Goal: Transaction & Acquisition: Purchase product/service

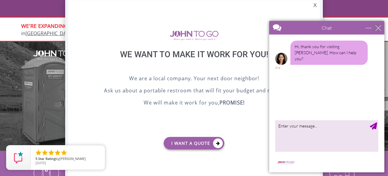
click at [377, 27] on div "close" at bounding box center [378, 28] width 6 height 6
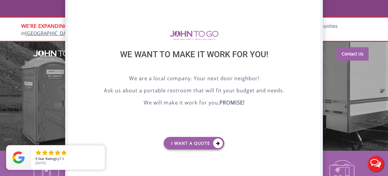
click at [312, 6] on div "X" at bounding box center [314, 5] width 9 height 10
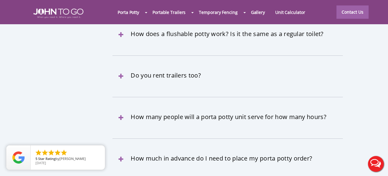
scroll to position [1870, 0]
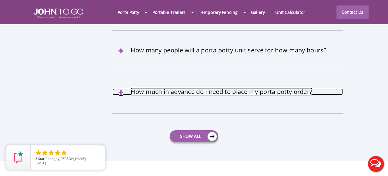
click at [178, 89] on link "How much in advance do I need to place my porta potty order?" at bounding box center [227, 92] width 230 height 7
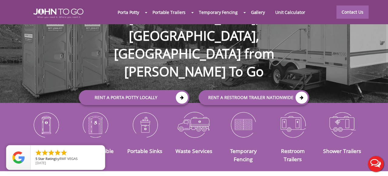
scroll to position [1, 0]
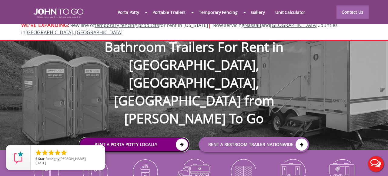
click at [174, 137] on link "Rent a Porta Potty Locally" at bounding box center [134, 144] width 111 height 15
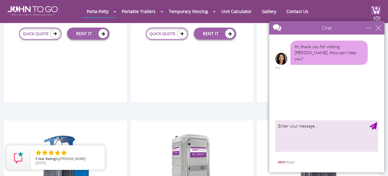
scroll to position [319, 0]
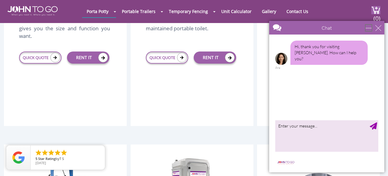
click at [371, 27] on div "minimize" at bounding box center [369, 28] width 6 height 6
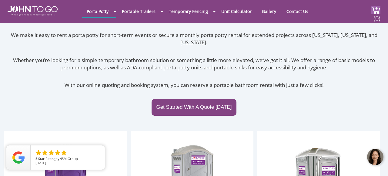
scroll to position [60, 0]
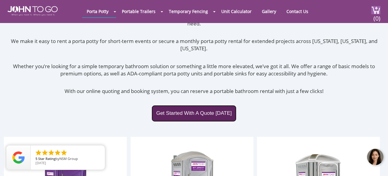
click at [205, 108] on link "Get Started With A Quote Today" at bounding box center [194, 113] width 85 height 16
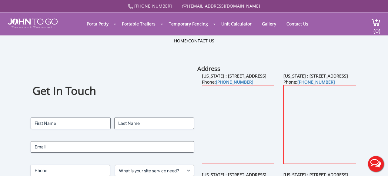
scroll to position [47, 0]
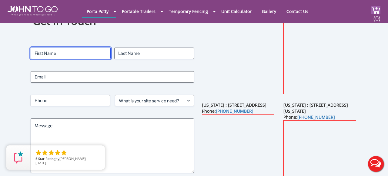
click at [66, 54] on input "First" at bounding box center [71, 54] width 80 height 12
type input "[PERSON_NAME]"
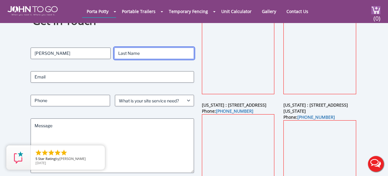
type input "Alimahamad"
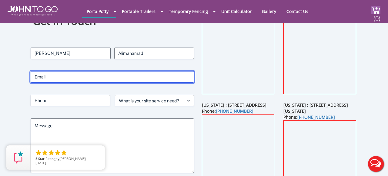
type input "[EMAIL_ADDRESS][DOMAIN_NAME]"
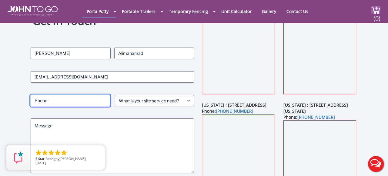
type input "3475276659"
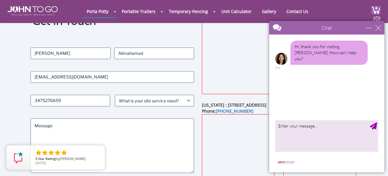
click at [13, 107] on div "Get In Touch Contact Name (Required) Aneesah First Alimahamad Last Email (Requi…" at bounding box center [194, 111] width 388 height 233
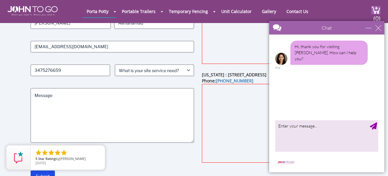
scroll to position [78, 0]
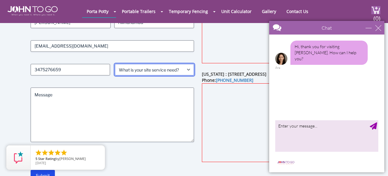
click at [155, 72] on select "What is your site service need? Consumer Construction - Commercial Construction…" at bounding box center [154, 70] width 79 height 12
select select "Event"
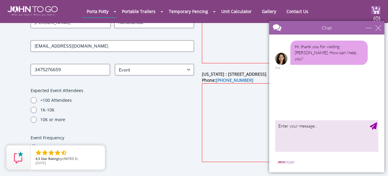
click at [112, 86] on div "Contact Name (Required) Aneesah First Alimahamad Last Email (Required) aneesaha…" at bounding box center [112, 137] width 163 height 241
click at [33, 100] on input "<100 Attendees" at bounding box center [34, 100] width 6 height 6
radio input "true"
click at [18, 110] on div "Get In Touch Contact Name (Required) Aneesah First Alimahamad Last Email (Requi…" at bounding box center [194, 128] width 388 height 328
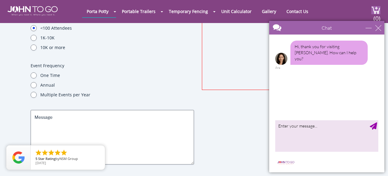
scroll to position [151, 0]
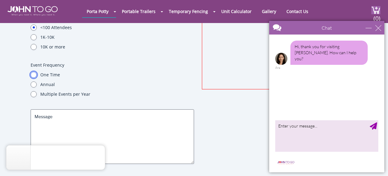
click at [36, 75] on input "One Time" at bounding box center [34, 75] width 6 height 6
radio input "true"
click at [18, 91] on div "Get In Touch Contact Name (Required) Aneesah First Alimahamad Last Email (Requi…" at bounding box center [194, 55] width 388 height 328
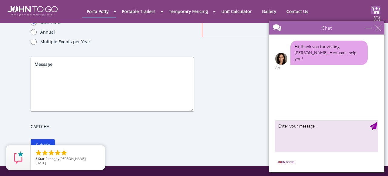
scroll to position [204, 0]
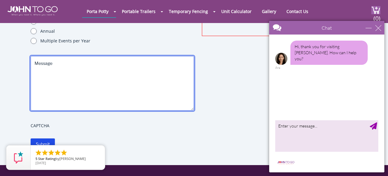
click at [57, 74] on textarea "Message" at bounding box center [112, 83] width 163 height 55
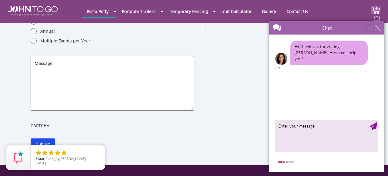
click at [369, 29] on div "minimize" at bounding box center [369, 28] width 6 height 6
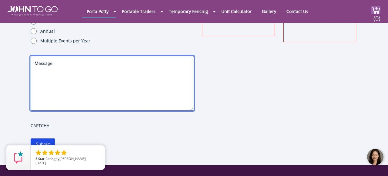
click at [150, 78] on textarea "Message" at bounding box center [112, 83] width 163 height 55
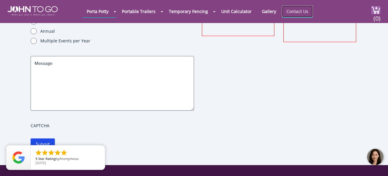
click at [300, 12] on link "Contact Us" at bounding box center [297, 11] width 31 height 12
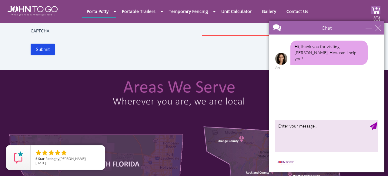
scroll to position [182, 0]
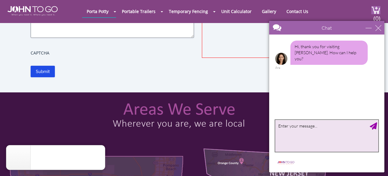
click at [306, 129] on textarea "type your message" at bounding box center [326, 136] width 103 height 32
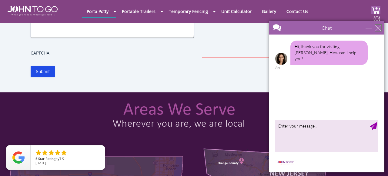
click at [378, 26] on div "close" at bounding box center [378, 28] width 6 height 6
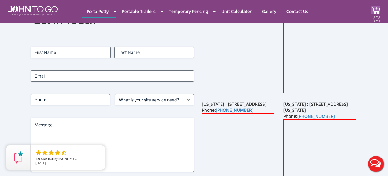
scroll to position [50, 0]
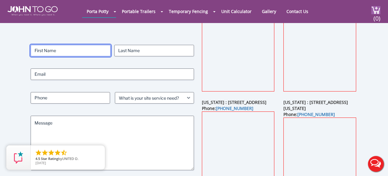
click at [89, 49] on input "First" at bounding box center [71, 51] width 80 height 12
type input "Aneesah"
type input "Alimahamad"
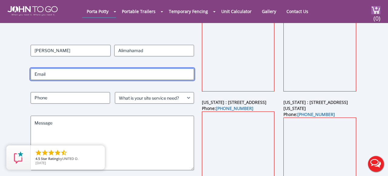
type input "aneesahali123@gmail.com"
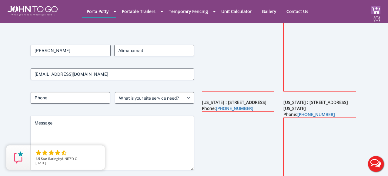
type input "3475276659"
click at [91, 64] on div "Contact Name (Required) Aneesah First Alimahamad Last Email (Required) aneesaha…" at bounding box center [112, 118] width 163 height 146
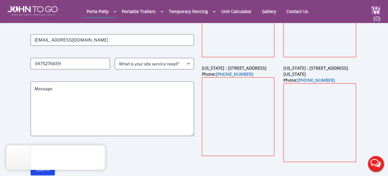
scroll to position [85, 0]
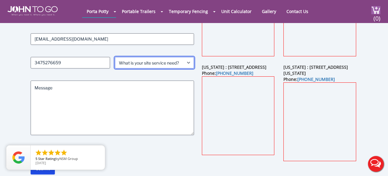
click at [147, 65] on select "What is your site service need? Consumer Construction - Commercial Construction…" at bounding box center [154, 63] width 79 height 12
select select "Construction - Residential"
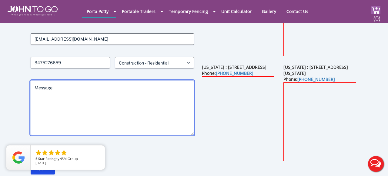
click at [115, 98] on textarea "Message" at bounding box center [112, 108] width 163 height 55
click at [130, 85] on textarea "Hi! I am having a party on September 13th, 2025 and I'm in need of a porta potty" at bounding box center [112, 108] width 163 height 55
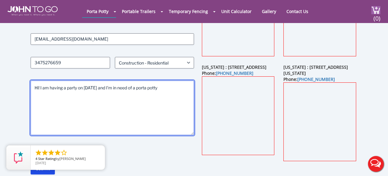
click at [67, 87] on textarea "Hi! I am having a party on September 13th, 2025 and I'm in need of a porta potty" at bounding box center [112, 108] width 163 height 55
click at [82, 95] on textarea "Hi! I am having a residential party on September 13th, 2025 and I'm in need of …" at bounding box center [112, 108] width 163 height 55
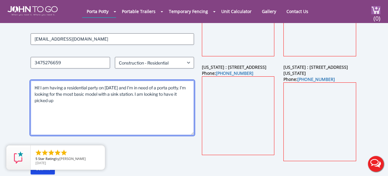
click at [57, 93] on textarea "Hi! I am having a residential party on September 13th, 2025 and I'm in need of …" at bounding box center [112, 108] width 163 height 55
click at [70, 101] on textarea "Hi! I am having a residential party on September 13th, 2025 and I'm in need of …" at bounding box center [112, 108] width 163 height 55
click at [164, 101] on textarea "Hi! I am having a residential party on September 13th, 2025 and I'm in need of …" at bounding box center [112, 108] width 163 height 55
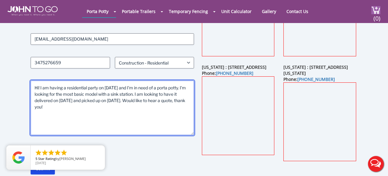
type textarea "Hi! I am having a residential party on September 13th, 2025 and I'm in need of …"
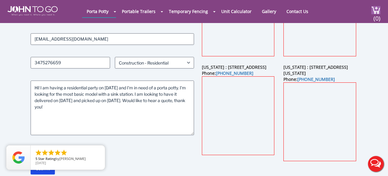
click at [159, 150] on label "CAPTCHA" at bounding box center [112, 150] width 163 height 6
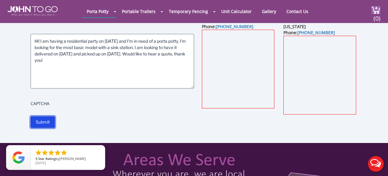
click at [49, 120] on input "Submit" at bounding box center [43, 122] width 24 height 12
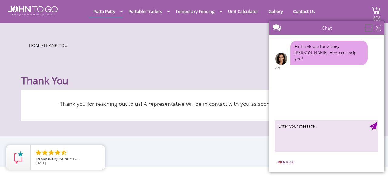
click at [367, 28] on div "minimize" at bounding box center [369, 28] width 6 height 6
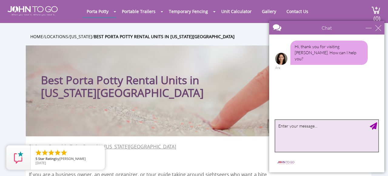
click at [302, 134] on textarea "type your message" at bounding box center [326, 136] width 103 height 32
type textarea "rent a portapotty for residential use"
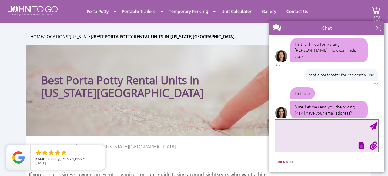
scroll to position [4, 0]
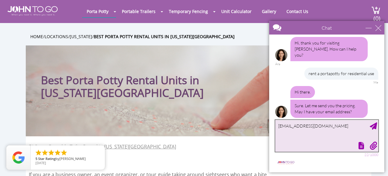
type textarea "[EMAIL_ADDRESS][DOMAIN_NAME]"
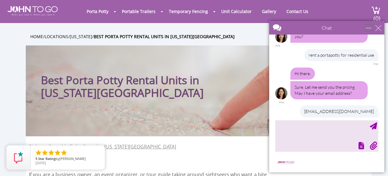
click at [367, 29] on div "minimize" at bounding box center [369, 28] width 6 height 6
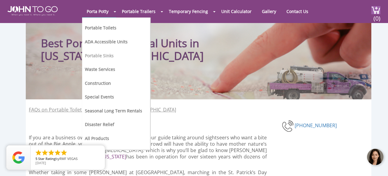
scroll to position [15, 0]
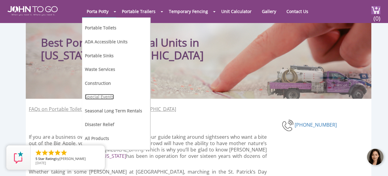
click at [91, 96] on link "Special Events" at bounding box center [99, 97] width 29 height 6
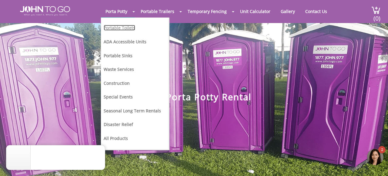
click at [120, 29] on link "Portable Toilets" at bounding box center [120, 28] width 32 height 6
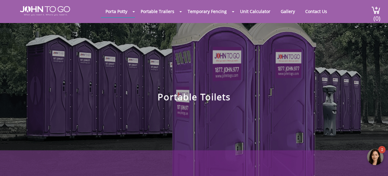
click at [374, 156] on div at bounding box center [376, 157] width 18 height 18
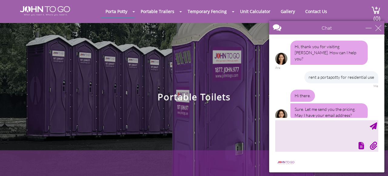
scroll to position [66, 0]
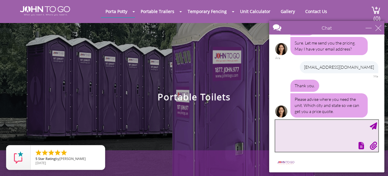
click at [330, 132] on textarea "type your message" at bounding box center [326, 136] width 103 height 32
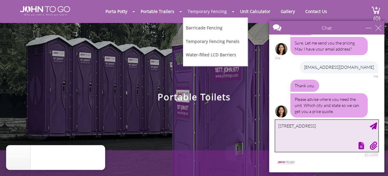
type textarea "139-27 88th road Jamaica, NY 11435"
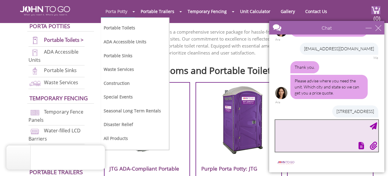
scroll to position [175, 0]
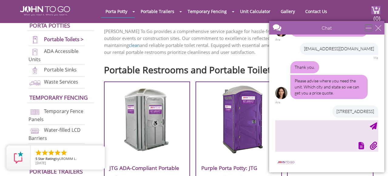
click at [367, 29] on div "minimize" at bounding box center [369, 28] width 6 height 6
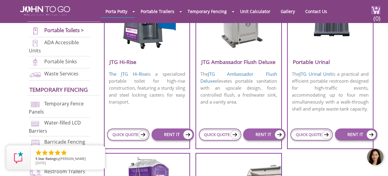
scroll to position [481, 0]
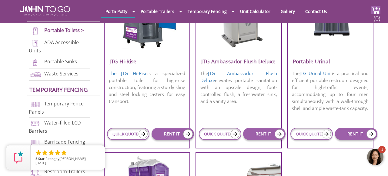
click at [373, 162] on div at bounding box center [376, 157] width 18 height 18
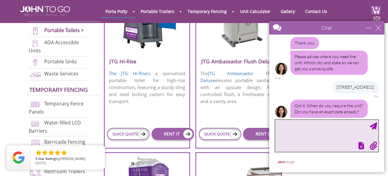
click at [304, 135] on textarea "type your message" at bounding box center [326, 136] width 103 height 32
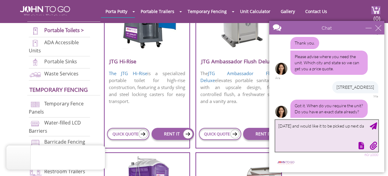
type textarea "September 13th, 2025 and would like it to be picked up next day"
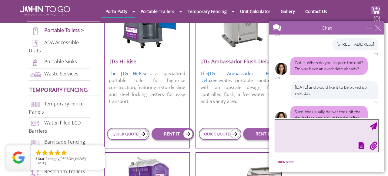
scroll to position [158, 0]
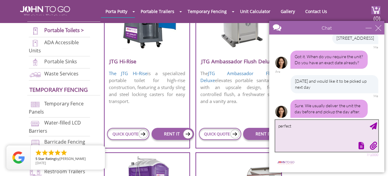
type textarea "perfect!"
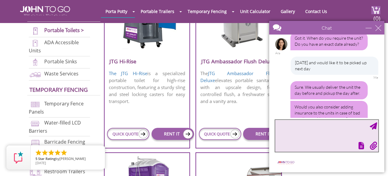
scroll to position [209, 0]
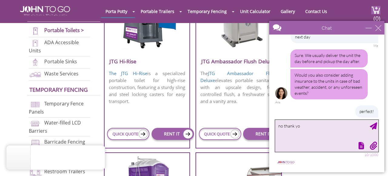
type textarea "no thank you"
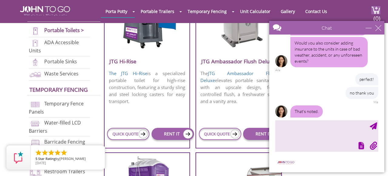
scroll to position [266, 0]
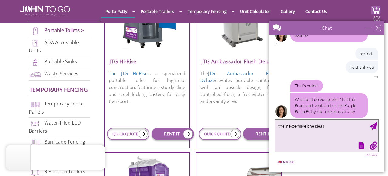
type textarea "the inexpensive one please"
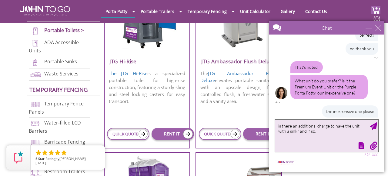
scroll to position [303, 0]
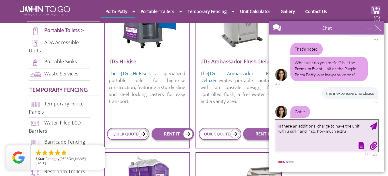
type textarea "is there an additional charge to have the unit with a sink? and if so, how much…"
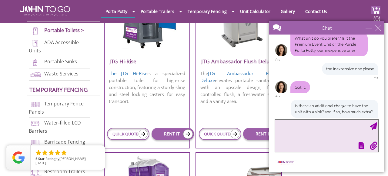
scroll to position [364, 0]
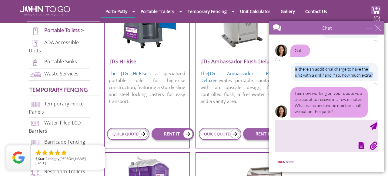
drag, startPoint x: 293, startPoint y: 62, endPoint x: 371, endPoint y: 72, distance: 79.1
click at [371, 72] on div "is there an additional charge to have the unit with a sink? and if so, how much…" at bounding box center [335, 72] width 88 height 18
copy div "is there an additional charge to have the unit with a sink? and if so, how much…"
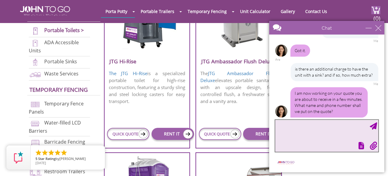
click at [317, 127] on textarea "type your message" at bounding box center [326, 136] width 103 height 32
paste textarea "is there an additional charge to have the unit with a sink? and if so, how much…"
type textarea "is there an additional charge to have the unit with a sink? and if so, how much…"
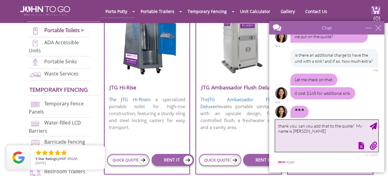
scroll to position [441, 0]
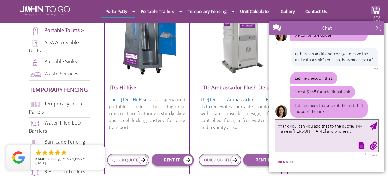
drag, startPoint x: 296, startPoint y: 126, endPoint x: 364, endPoint y: 147, distance: 70.9
click at [364, 147] on div "✕ thank you, can you add that to the quote? My name is Aneesah Alimahamad and p…" at bounding box center [326, 136] width 103 height 32
type textarea "t"
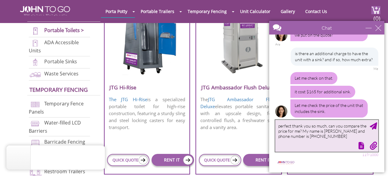
type textarea "perfect thank you so much, can you compare the price for me? My name is Aneesah…"
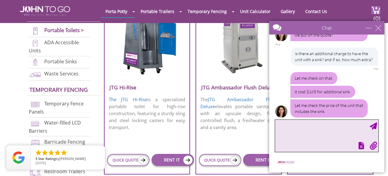
scroll to position [477, 0]
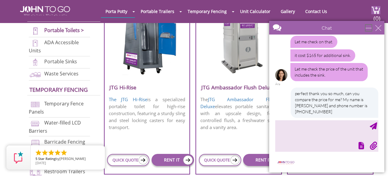
click at [370, 28] on div "minimize" at bounding box center [369, 28] width 6 height 6
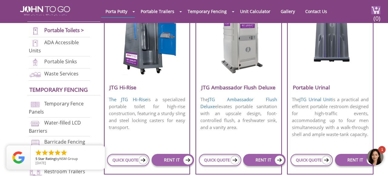
click at [373, 159] on div at bounding box center [376, 157] width 18 height 18
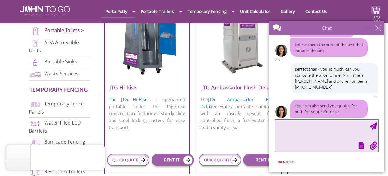
click at [320, 132] on textarea "type your message" at bounding box center [326, 136] width 103 height 32
type textarea "greatly appreciate it"
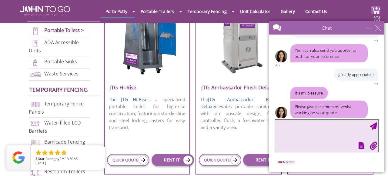
scroll to position [558, 0]
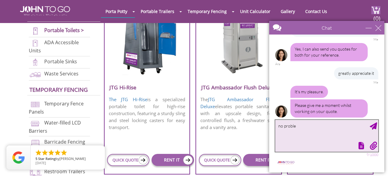
type textarea "no problem"
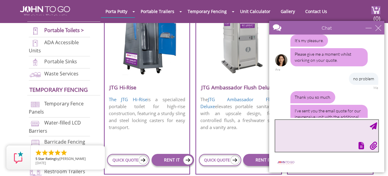
scroll to position [600, 0]
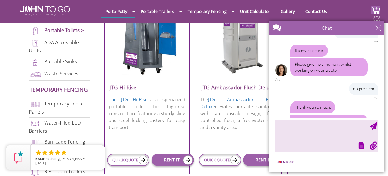
click at [306, 83] on div "no problem Me" at bounding box center [326, 91] width 103 height 17
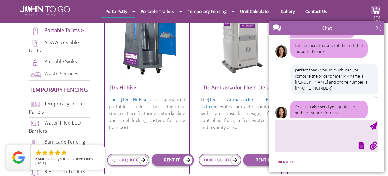
scroll to position [641, 0]
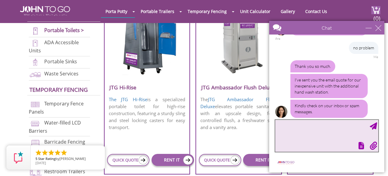
click at [300, 127] on textarea "type your message" at bounding box center [326, 136] width 103 height 32
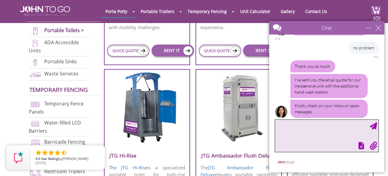
scroll to position [420, 0]
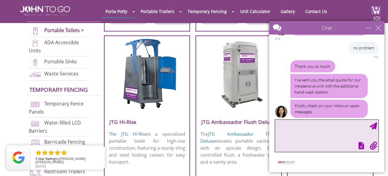
click at [287, 127] on textarea "type your message" at bounding box center [326, 136] width 103 height 32
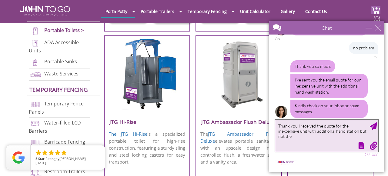
scroll to position [659, 0]
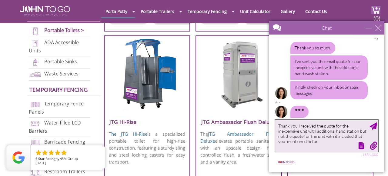
type textarea "Thank you I received the quote for the inexpensive unit with additional hand st…"
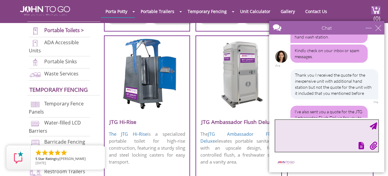
scroll to position [732, 0]
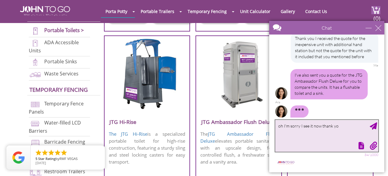
type textarea "oh I'm sorry I see it now thank you"
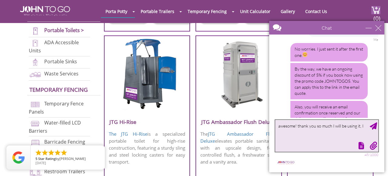
scroll to position [827, 0]
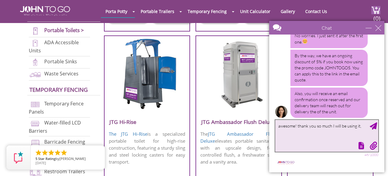
type textarea "awesome! thank you so much I will be using it"
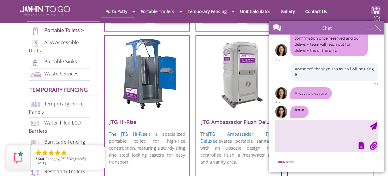
scroll to position [889, 0]
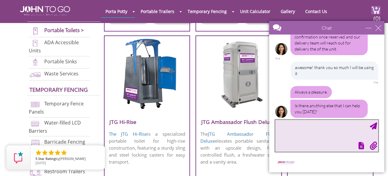
click at [295, 129] on textarea "type your message" at bounding box center [326, 136] width 103 height 32
type textarea "that will be all, thank you so much for all of your help!"
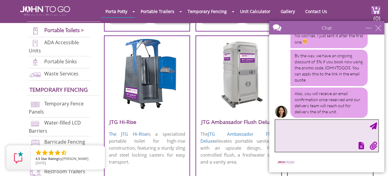
scroll to position [825, 0]
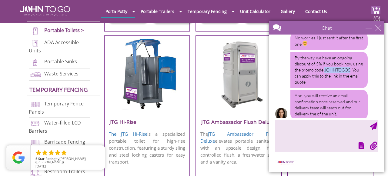
drag, startPoint x: 324, startPoint y: 64, endPoint x: 349, endPoint y: 64, distance: 25.5
click at [349, 64] on div "By the way, we have an ongoing discount of 5% if you book now using the promo c…" at bounding box center [328, 70] width 77 height 36
copy div "JOHNTOGO5"
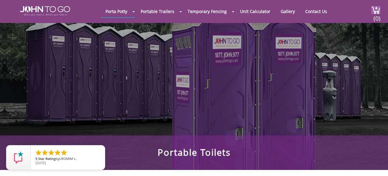
scroll to position [0, 0]
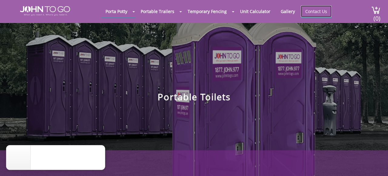
click at [315, 9] on link "Contact Us" at bounding box center [316, 11] width 31 height 12
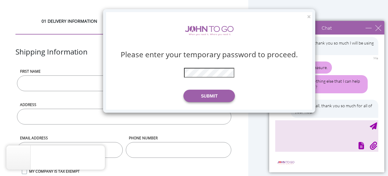
scroll to position [923, 0]
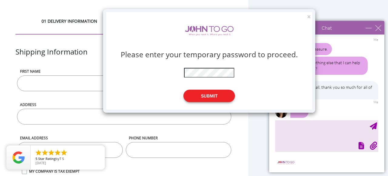
click at [225, 92] on button "Submit" at bounding box center [209, 96] width 52 height 12
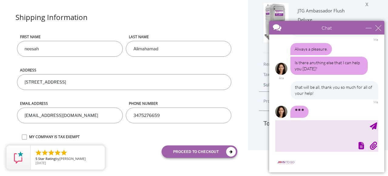
scroll to position [38, 0]
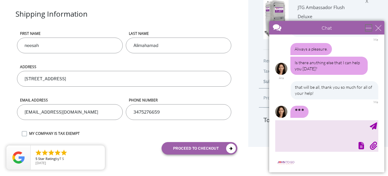
click at [368, 26] on div "minimize" at bounding box center [369, 28] width 6 height 6
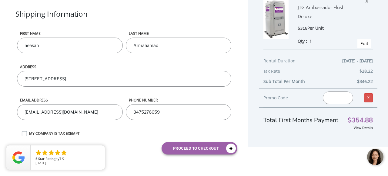
click at [240, 22] on div "01 DELIVERY INFORMATION 02 CONFIRM ORDER Shipping Information First name neesah…" at bounding box center [124, 69] width 248 height 215
click at [21, 42] on input "neesah" at bounding box center [69, 46] width 105 height 16
type input "[PERSON_NAME]"
click at [67, 61] on div "First name Aneesah" at bounding box center [69, 47] width 109 height 33
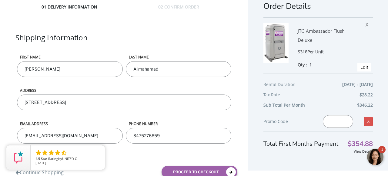
scroll to position [14, 0]
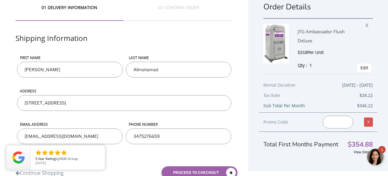
drag, startPoint x: 377, startPoint y: 159, endPoint x: 694, endPoint y: 303, distance: 348.0
click at [377, 159] on div at bounding box center [376, 157] width 18 height 18
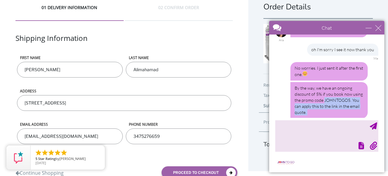
scroll to position [961, 0]
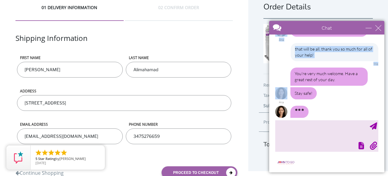
drag, startPoint x: 324, startPoint y: 94, endPoint x: 348, endPoint y: 94, distance: 23.9
click at [348, 94] on div "Hi, thank you for visiting John To Go. How can I help you? Ara rent a portapott…" at bounding box center [326, 76] width 115 height 83
click at [348, 94] on div "You're very much welcome. Have a great rest of your day. Stay safe! Ara" at bounding box center [326, 86] width 103 height 37
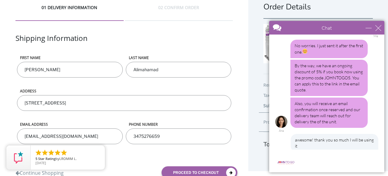
scroll to position [816, 0]
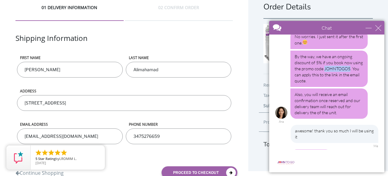
drag, startPoint x: 324, startPoint y: 62, endPoint x: 350, endPoint y: 62, distance: 25.5
click at [350, 62] on div "By the way, we have an ongoing discount of 5% if you book now using the promo c…" at bounding box center [328, 69] width 77 height 36
copy div "JOHNTOGO5"
click at [368, 29] on div "minimize" at bounding box center [369, 28] width 6 height 6
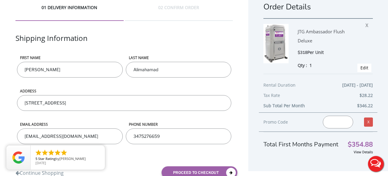
scroll to position [0, 0]
click at [336, 121] on input "text" at bounding box center [338, 122] width 30 height 13
paste input "JOHNTOGO5"
type input "JOHNTOGO5"
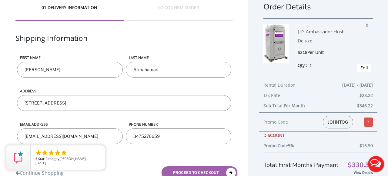
click at [247, 101] on div "01 DELIVERY INFORMATION 02 CONFIRM ORDER Shipping Information First name [PERSO…" at bounding box center [124, 93] width 248 height 215
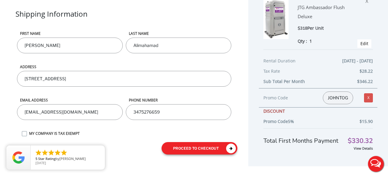
click at [232, 147] on icon "submit" at bounding box center [231, 149] width 10 height 10
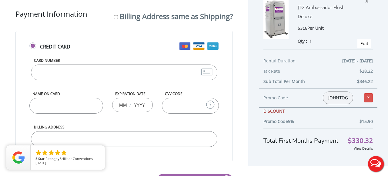
click at [66, 72] on input "Card Number" at bounding box center [124, 73] width 186 height 16
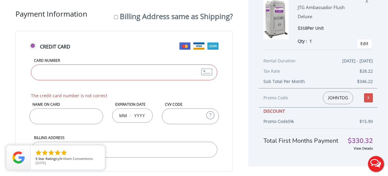
type input "379312795461005"
type input "[PERSON_NAME]"
type input "04"
type input "2026"
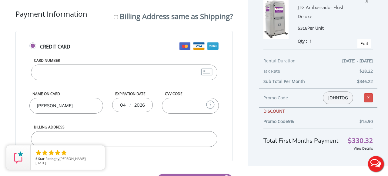
click at [246, 91] on div "01 DELIVERY INFORMATION 02 CONFIRM ORDER Shipping Information First name [PERSO…" at bounding box center [124, 85] width 248 height 247
click at [177, 106] on input "CVV Code" at bounding box center [190, 106] width 57 height 16
type input "1283"
click at [226, 118] on div "Credit Card Card Number 379312795461005 Name on Card Aneesah Alimahamad Expirat…" at bounding box center [123, 96] width 217 height 130
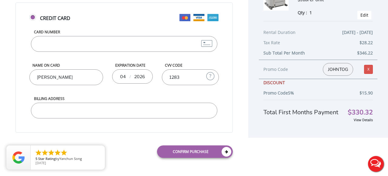
scroll to position [70, 0]
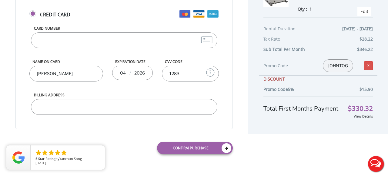
click at [162, 99] on input "Billing Address" at bounding box center [124, 107] width 186 height 16
type input "139-27 88th Road"
click at [120, 139] on div "Return Shipping Information" at bounding box center [67, 144] width 113 height 15
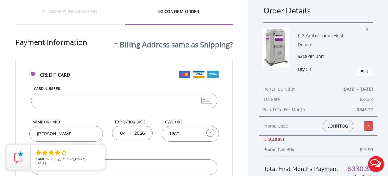
scroll to position [9, 0]
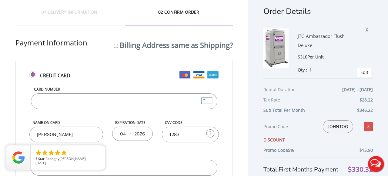
click at [376, 163] on button "Live Chat" at bounding box center [376, 164] width 24 height 24
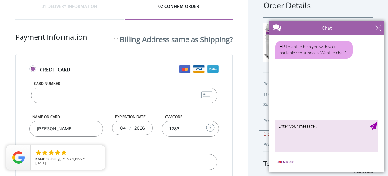
scroll to position [0, 0]
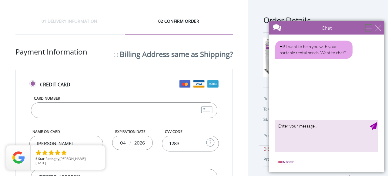
click at [370, 27] on div "minimize" at bounding box center [369, 28] width 6 height 6
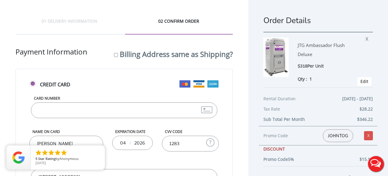
click at [83, 19] on div "01 DELIVERY INFORMATION" at bounding box center [69, 26] width 108 height 16
click at [118, 54] on div "Billing Address same as Shipping?" at bounding box center [173, 54] width 119 height 14
click at [112, 56] on div "Payment Information Billing Address same as Shipping?" at bounding box center [123, 58] width 217 height 22
click at [114, 55] on input "Billing Address same as Shipping?" at bounding box center [116, 55] width 4 height 4
checkbox input "true"
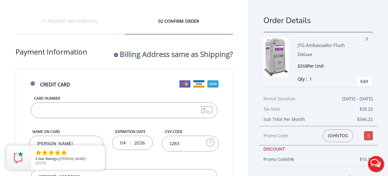
type input "[STREET_ADDRESS]"
click at [101, 74] on div "Credit Card Card Number 379312795461005 Name on Card Aneesah Alimahamad Expirat…" at bounding box center [123, 134] width 217 height 130
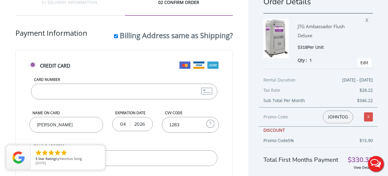
scroll to position [70, 0]
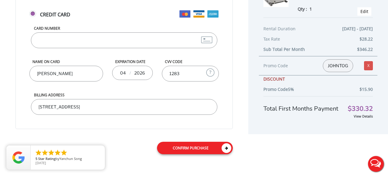
click at [180, 150] on link "Confirm purchase" at bounding box center [195, 148] width 76 height 12
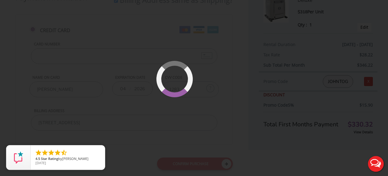
scroll to position [47, 0]
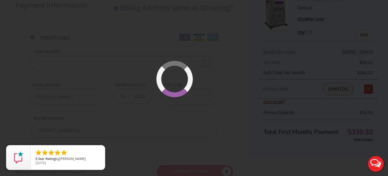
click at [180, 150] on div at bounding box center [194, 88] width 388 height 176
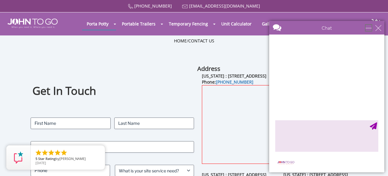
click at [368, 27] on div "minimize" at bounding box center [369, 28] width 6 height 6
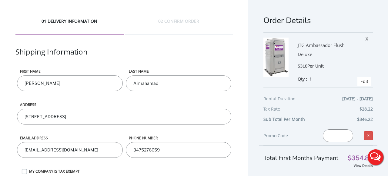
click at [117, 41] on div "01 DELIVERY INFORMATION 02 CONFIRM ORDER" at bounding box center [123, 32] width 217 height 28
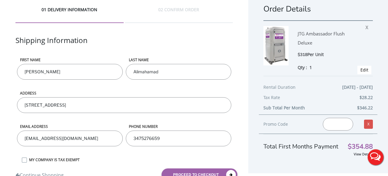
scroll to position [38, 0]
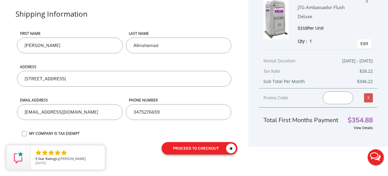
click at [189, 146] on button "proceed to checkout" at bounding box center [200, 148] width 76 height 12
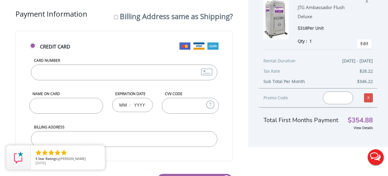
click at [333, 102] on input "text" at bounding box center [338, 98] width 30 height 13
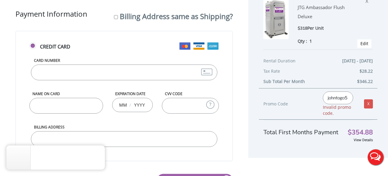
type input "johntogo5"
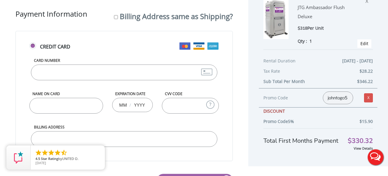
click at [226, 149] on div "Credit Card Card Number Name on Card Expiration Date / CVV Code What is CVV? Th…" at bounding box center [123, 96] width 217 height 130
click at [167, 75] on input "Card Number" at bounding box center [124, 73] width 186 height 16
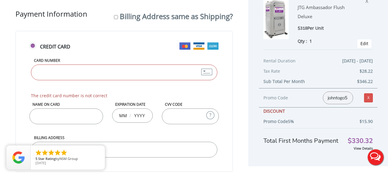
type input "379312795461005"
type input "Aneesah Alimahamad"
type input "04"
type input "2026"
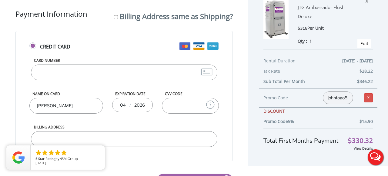
click at [185, 107] on input "CVV Code" at bounding box center [190, 106] width 57 height 16
type input "1283"
click at [234, 138] on div "01 DELIVERY INFORMATION 02 CONFIRM ORDER Shipping Information First name [PERSO…" at bounding box center [124, 85] width 248 height 247
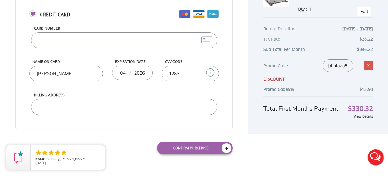
click at [184, 106] on input "Billing Address" at bounding box center [124, 107] width 186 height 16
type input "[STREET_ADDRESS]"
click at [130, 150] on div "Confirm purchase" at bounding box center [180, 148] width 113 height 22
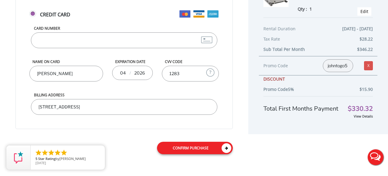
click at [202, 146] on link "Confirm purchase" at bounding box center [195, 148] width 76 height 12
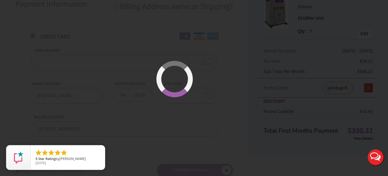
scroll to position [47, 0]
click at [116, 110] on div at bounding box center [194, 88] width 388 height 176
click at [99, 153] on icon "close" at bounding box center [99, 152] width 6 height 6
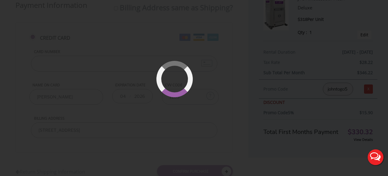
scroll to position [70, 0]
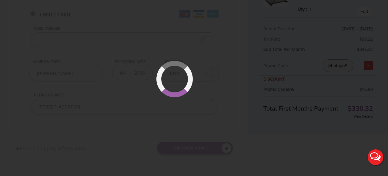
click at [228, 24] on div at bounding box center [194, 88] width 388 height 176
click at [206, 25] on div at bounding box center [194, 88] width 388 height 176
click at [219, 53] on div at bounding box center [194, 88] width 388 height 176
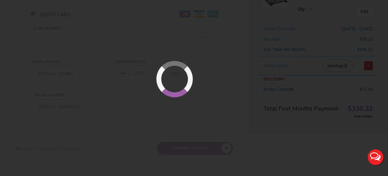
click at [219, 53] on div at bounding box center [194, 88] width 388 height 176
click at [90, 139] on div at bounding box center [194, 88] width 388 height 176
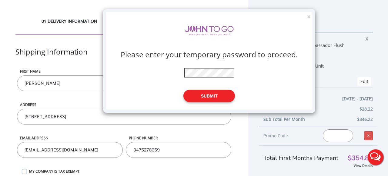
click at [210, 98] on button "Submit" at bounding box center [209, 96] width 52 height 12
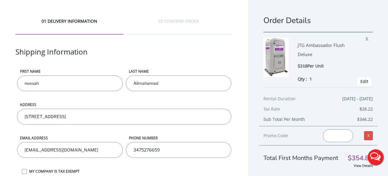
click at [21, 84] on input "neesah" at bounding box center [69, 83] width 105 height 16
type input "[PERSON_NAME]"
click at [167, 47] on div "Shipping Information" at bounding box center [123, 58] width 217 height 22
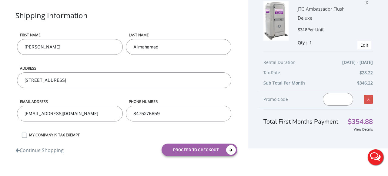
scroll to position [38, 0]
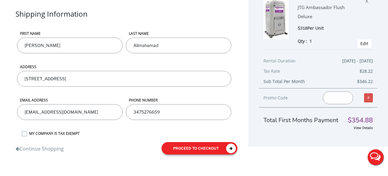
click at [170, 147] on button "proceed to checkout" at bounding box center [200, 148] width 76 height 12
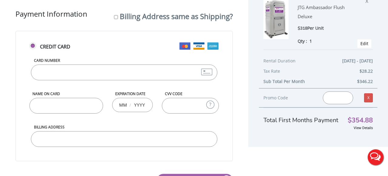
click at [159, 70] on input "Card Number" at bounding box center [124, 73] width 186 height 16
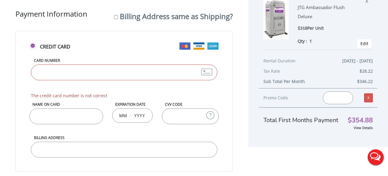
type input "[CREDIT_CARD_NUMBER]"
type input "[PERSON_NAME]"
type input "04"
type input "2028"
type input "898"
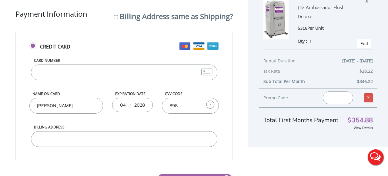
click at [232, 99] on div "Credit Card Card Number [CREDIT_CARD_NUMBER] Name on Card [PERSON_NAME] Expirat…" at bounding box center [123, 96] width 217 height 130
click at [209, 138] on input "Billing Address" at bounding box center [124, 139] width 186 height 16
type input "[STREET_ADDRESS]"
click at [240, 137] on div "01 DELIVERY INFORMATION 02 CONFIRM ORDER Shipping Information First name [PERSO…" at bounding box center [124, 85] width 248 height 247
click at [345, 102] on input "text" at bounding box center [338, 98] width 30 height 13
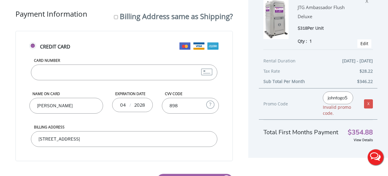
type input "johntogo5"
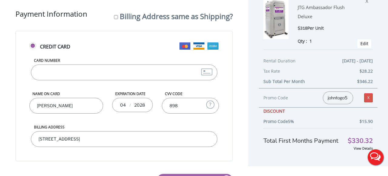
click at [243, 156] on div "01 DELIVERY INFORMATION 02 CONFIRM ORDER Shipping Information First name [PERSO…" at bounding box center [124, 85] width 248 height 247
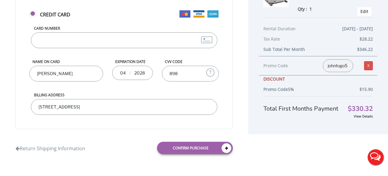
click at [195, 143] on link "Confirm purchase" at bounding box center [195, 148] width 76 height 12
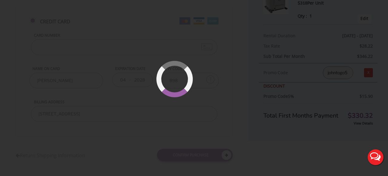
scroll to position [47, 0]
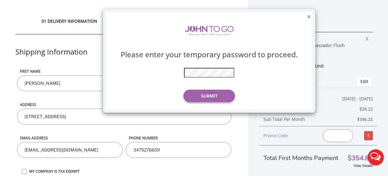
click at [308, 16] on button "×" at bounding box center [309, 17] width 4 height 6
